Goal: Navigation & Orientation: Find specific page/section

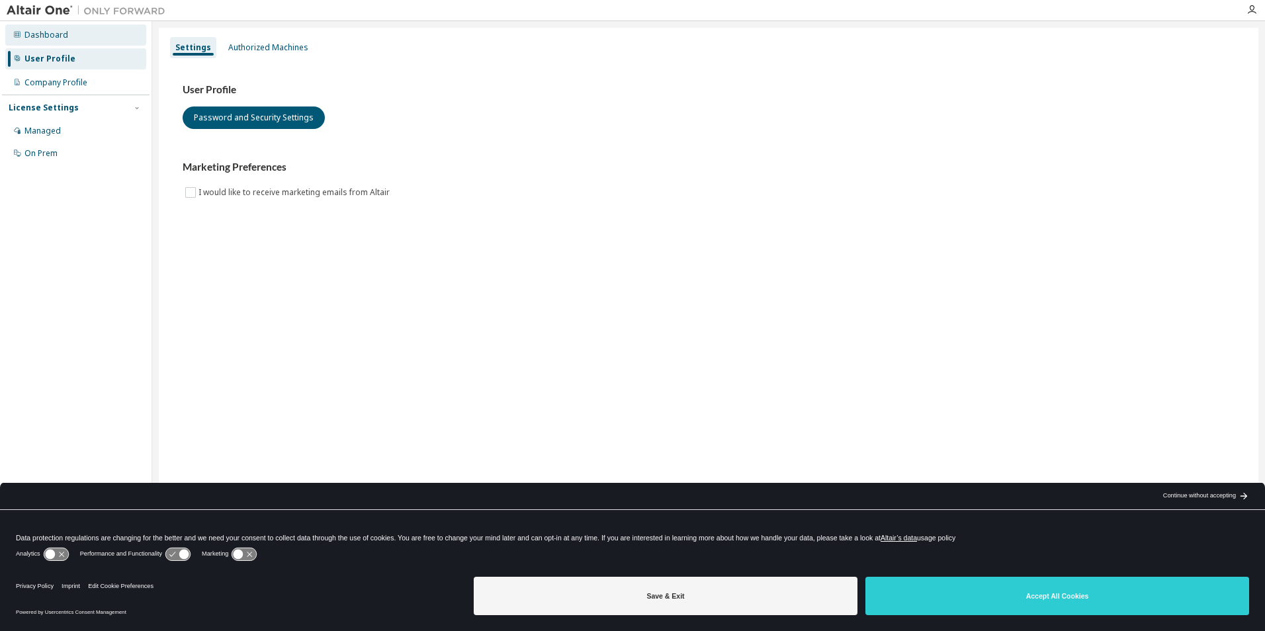
click at [63, 28] on div "Dashboard" at bounding box center [75, 34] width 141 height 21
